Goal: Task Accomplishment & Management: Complete application form

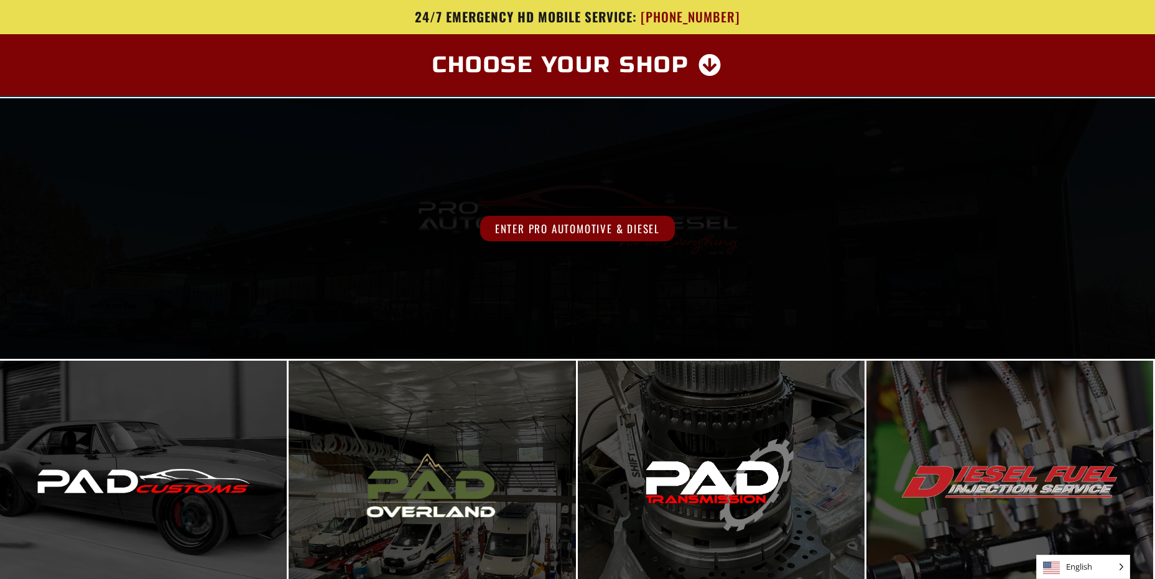
click at [590, 231] on span "Enter Pro Automotive & Diesel" at bounding box center [577, 229] width 195 height 26
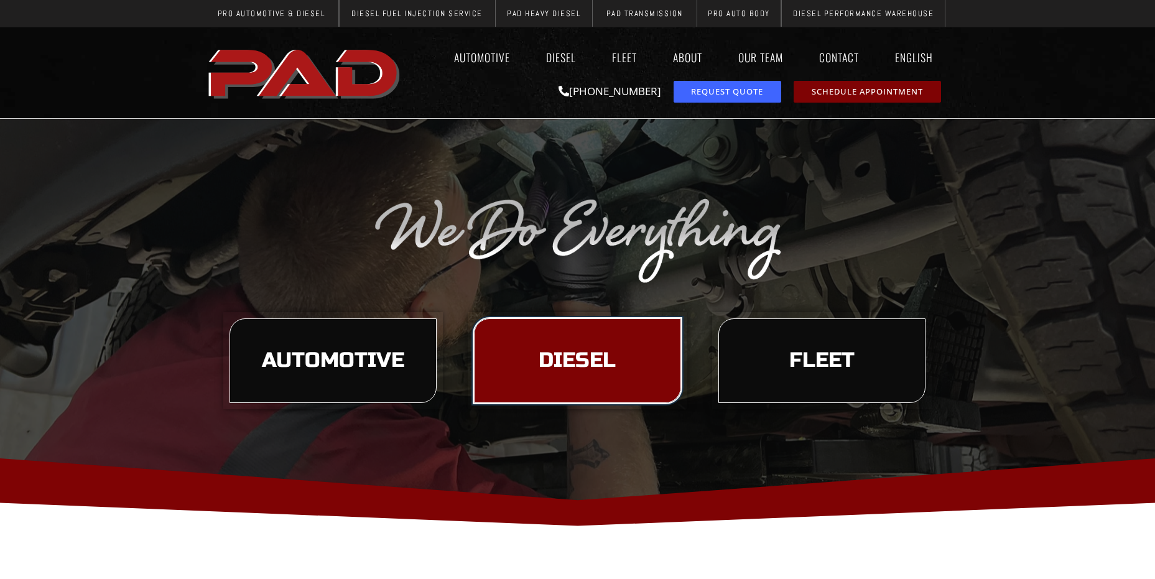
click at [554, 361] on span "Diesel" at bounding box center [577, 360] width 77 height 21
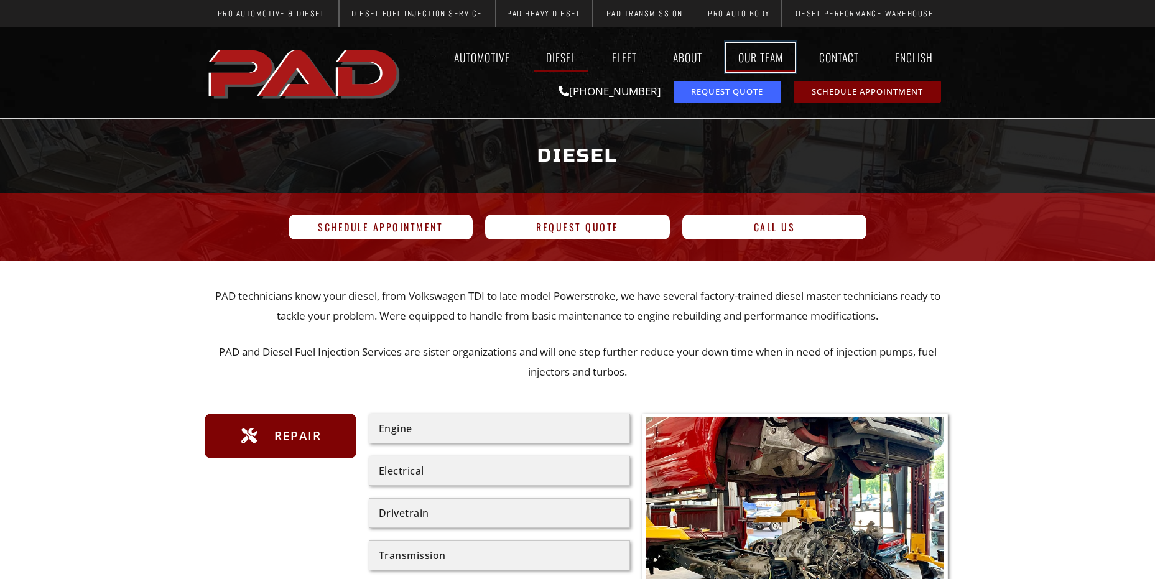
click at [770, 55] on link "Our Team" at bounding box center [760, 57] width 68 height 29
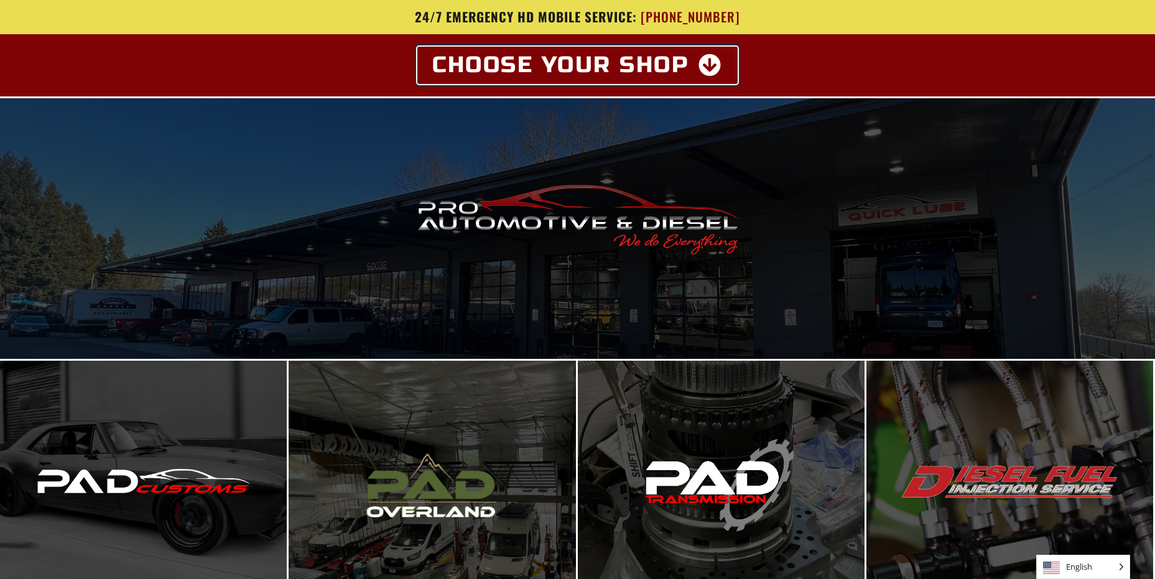
click at [713, 66] on icon at bounding box center [710, 65] width 24 height 22
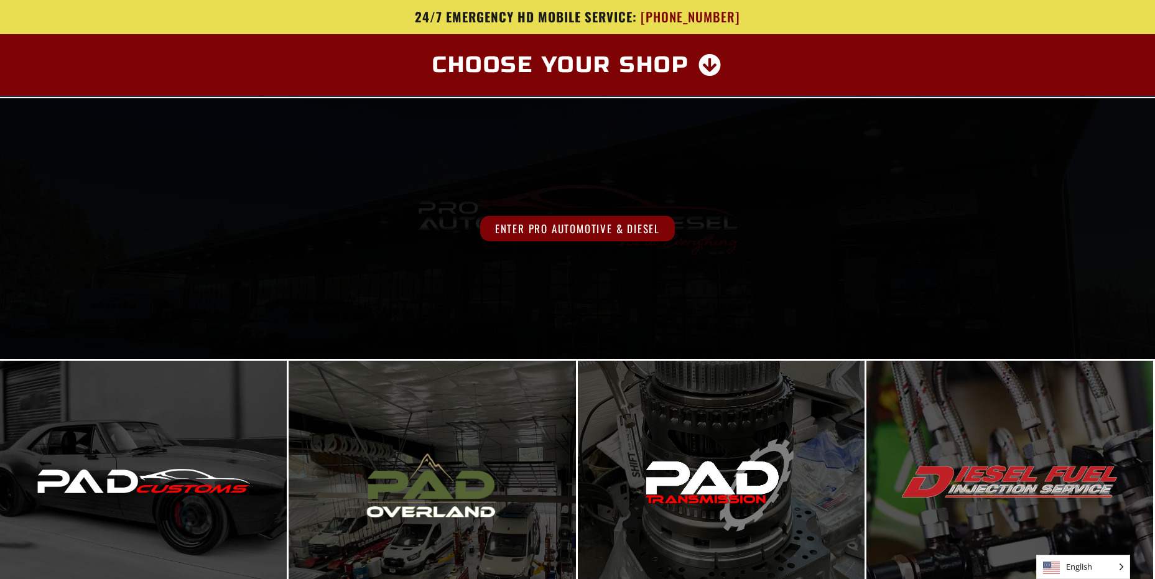
click at [545, 233] on span "Enter Pro Automotive & Diesel" at bounding box center [577, 229] width 195 height 26
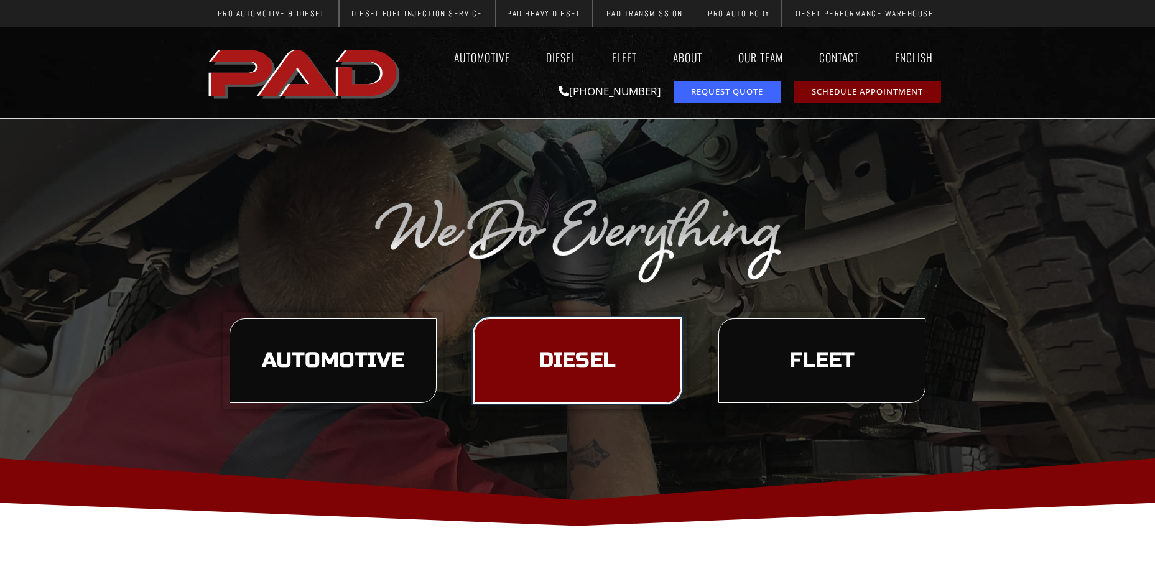
click at [555, 353] on span "Diesel" at bounding box center [577, 360] width 77 height 21
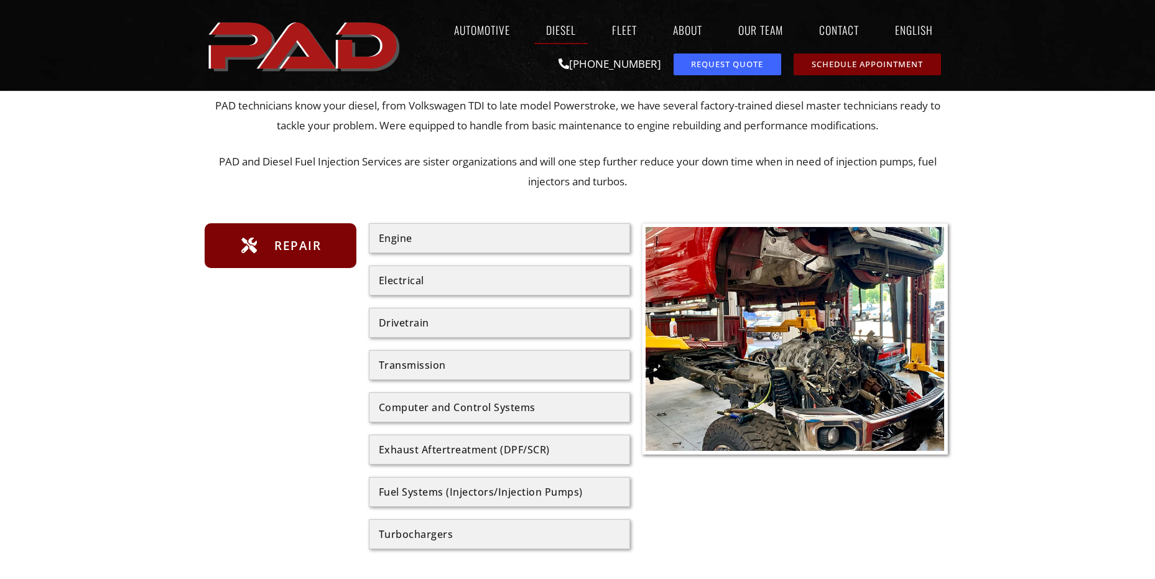
scroll to position [124, 0]
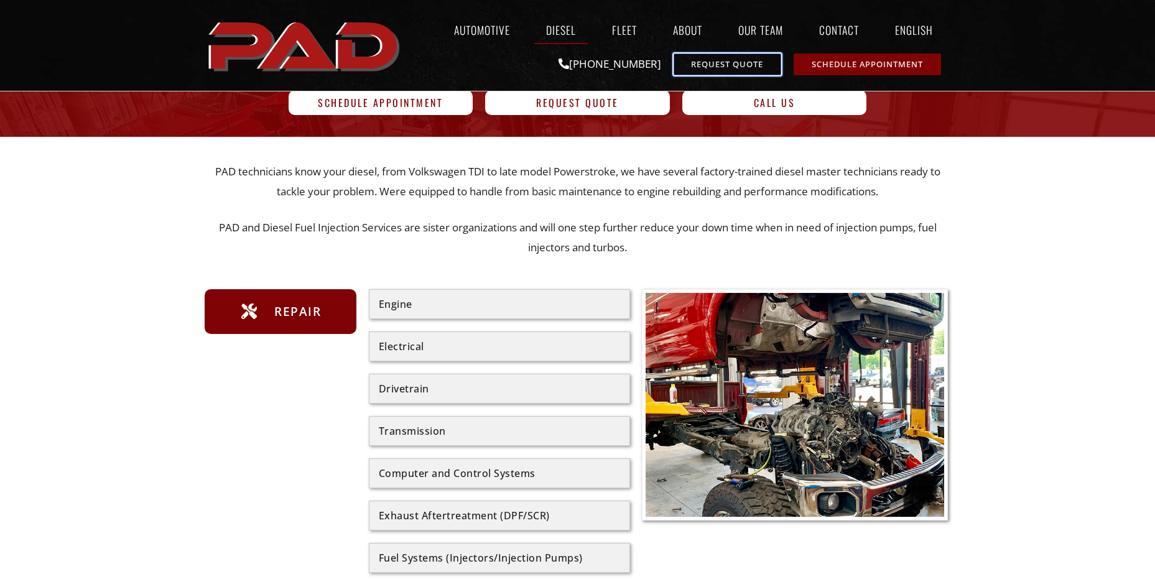
click at [717, 62] on span "Request Quote" at bounding box center [727, 64] width 72 height 8
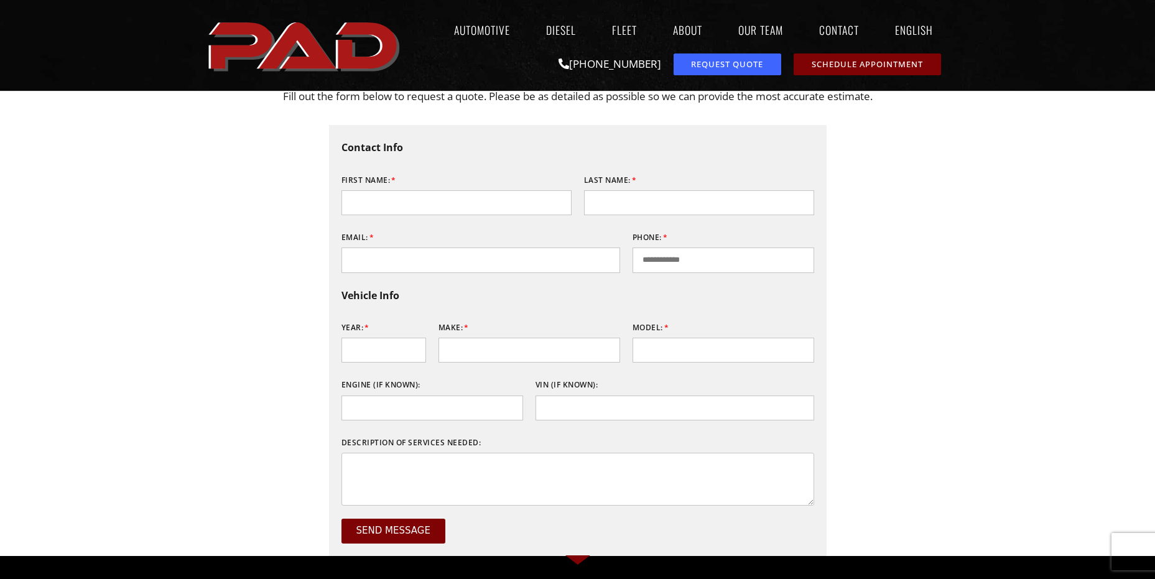
scroll to position [124, 0]
